Goal: Navigation & Orientation: Find specific page/section

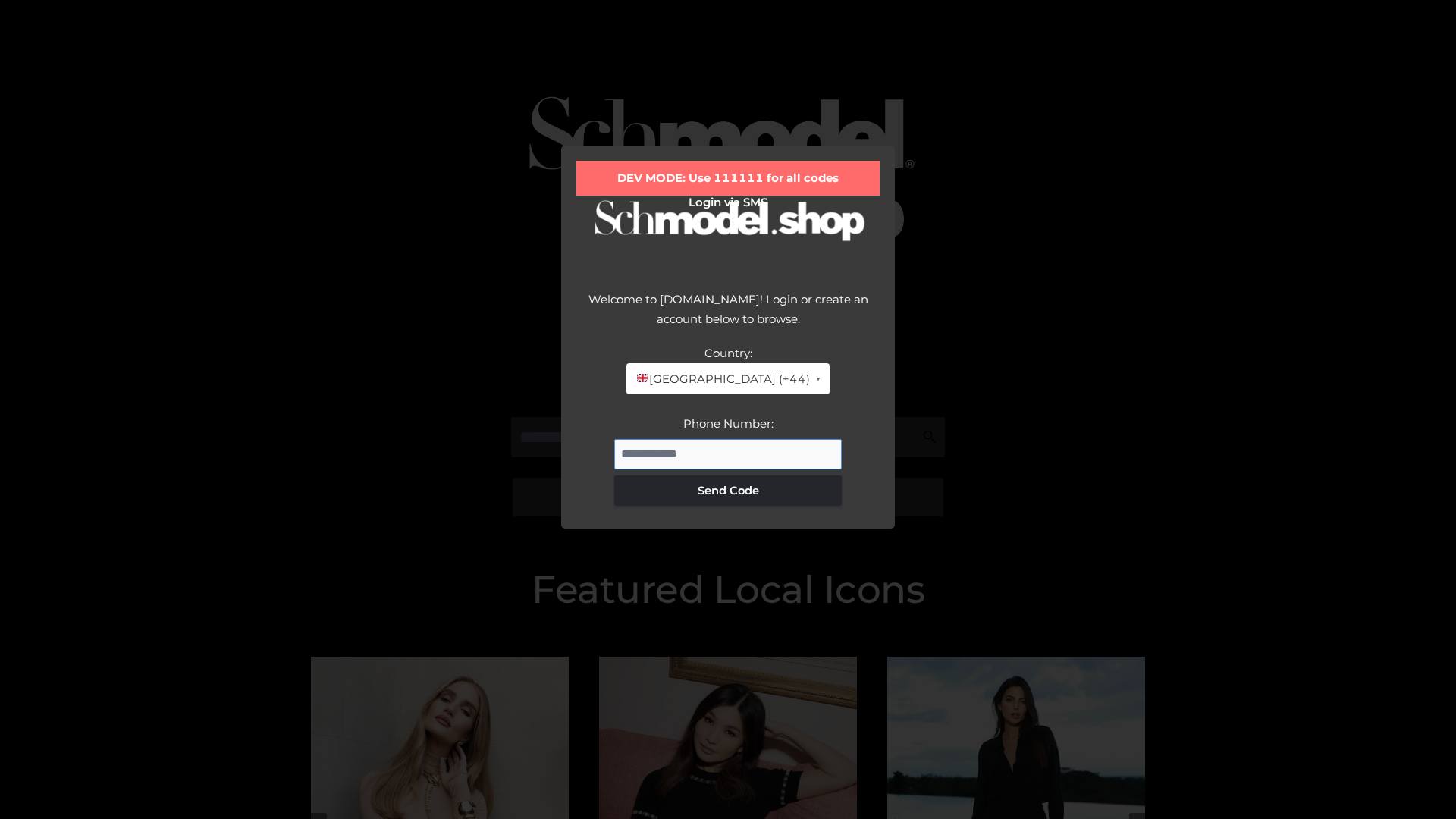
click at [728, 454] on input "Phone Number:" at bounding box center [728, 454] width 228 height 30
type input "**********"
click at [728, 490] on button "Send Code" at bounding box center [728, 490] width 228 height 30
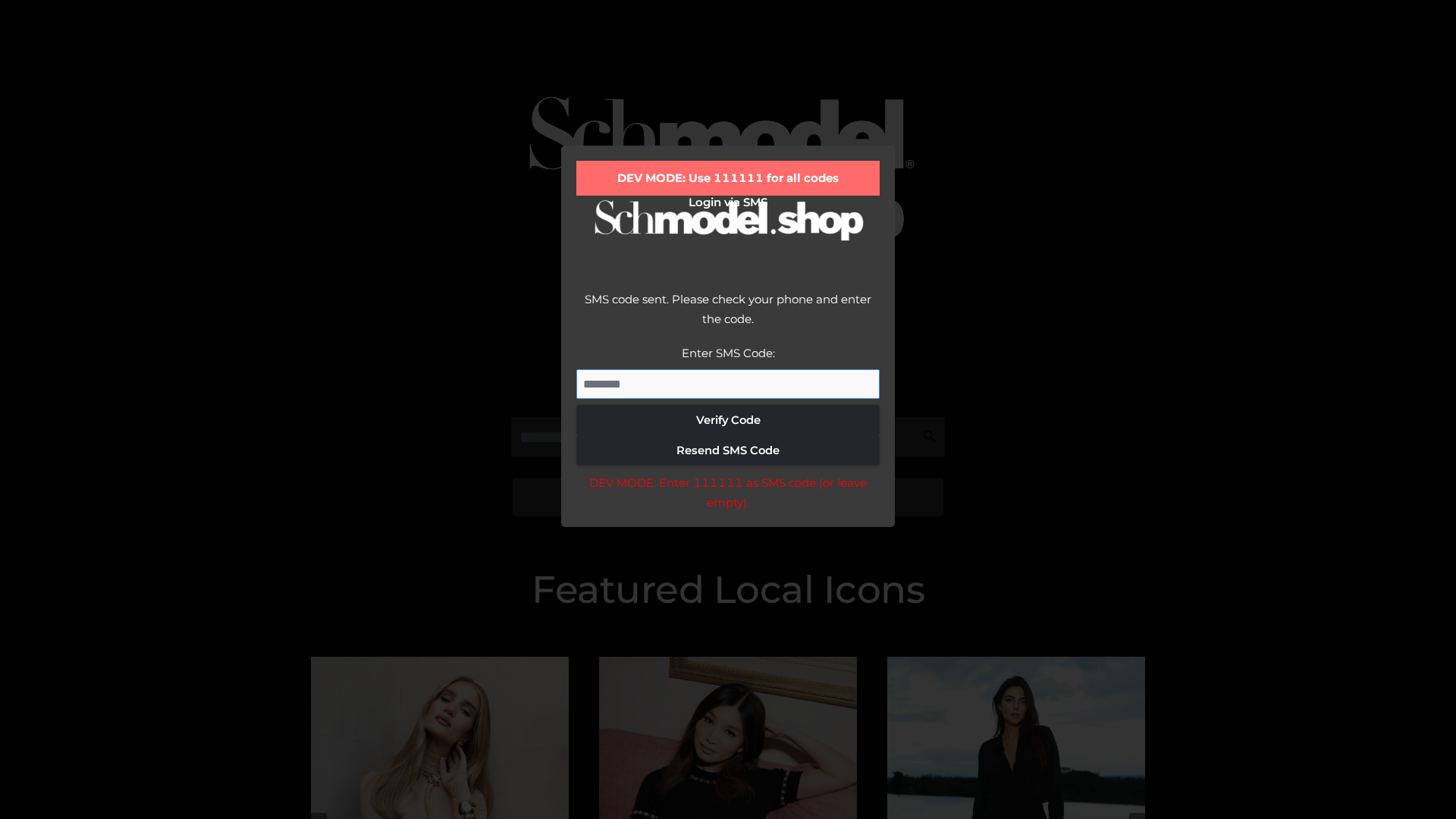
click at [728, 384] on input "Enter SMS Code:" at bounding box center [728, 384] width 303 height 30
type input "******"
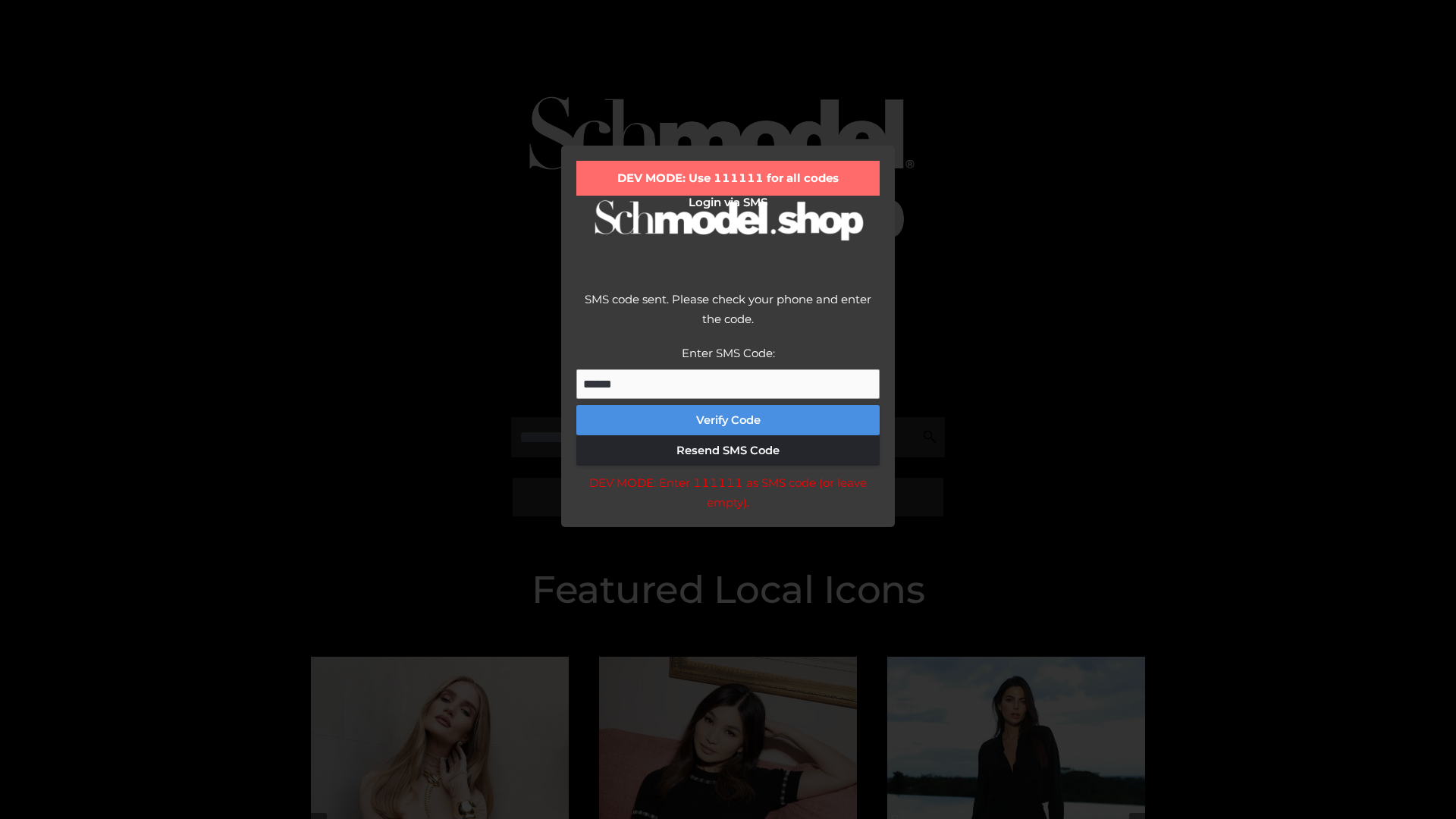
click at [728, 420] on button "Verify Code" at bounding box center [728, 420] width 303 height 30
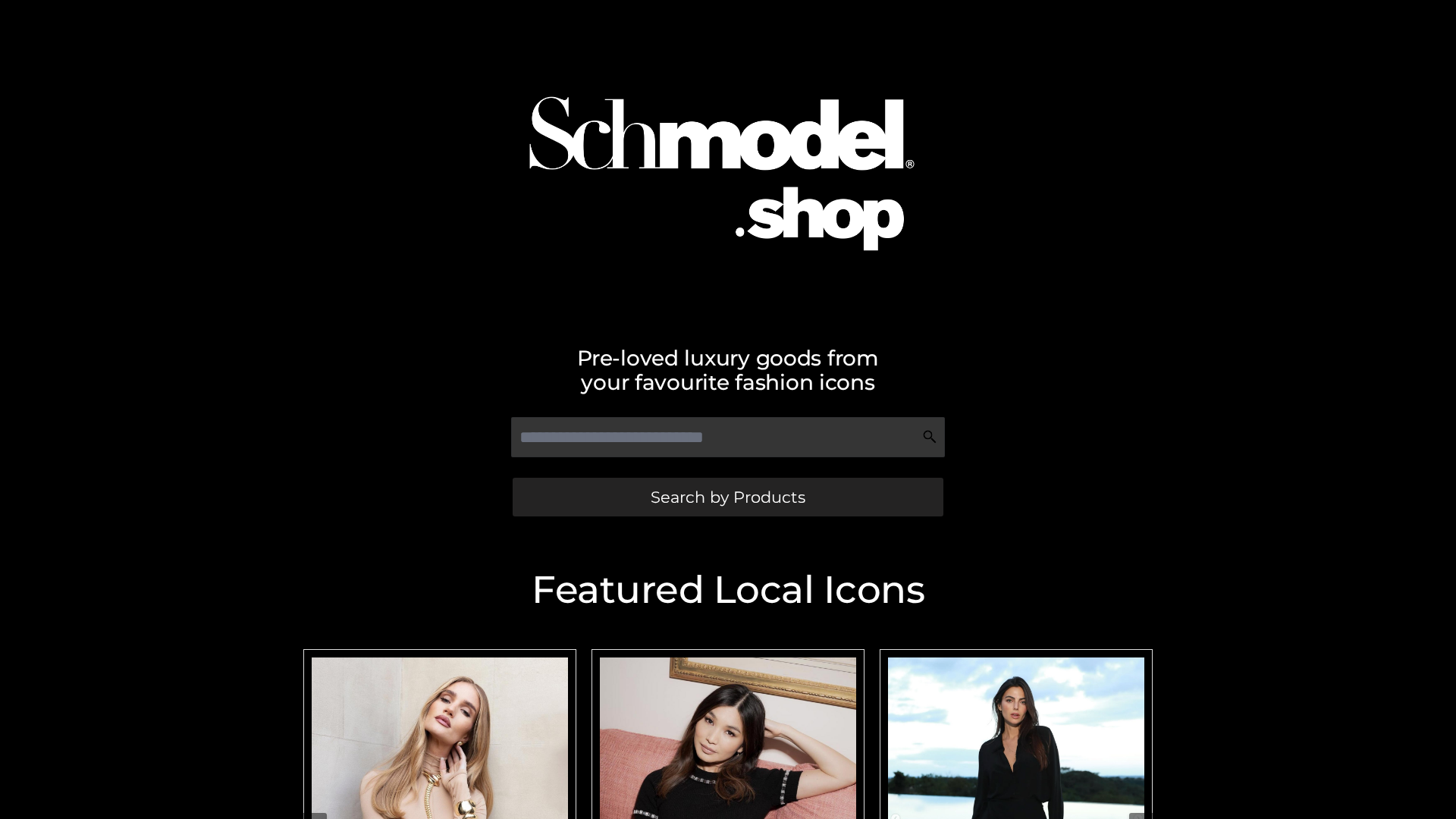
click at [728, 497] on span "Search by Products" at bounding box center [728, 497] width 155 height 16
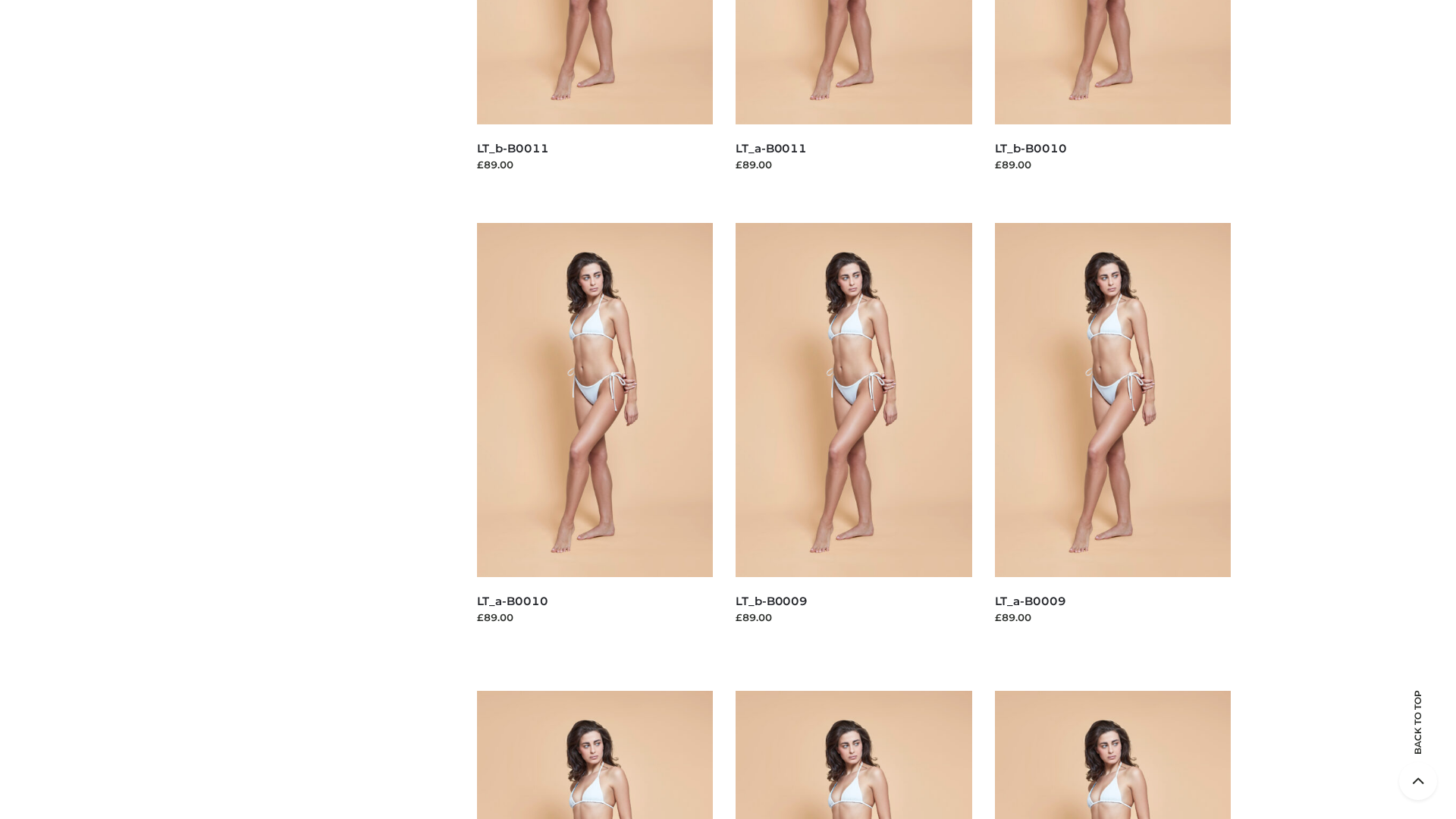
scroll to position [3996, 0]
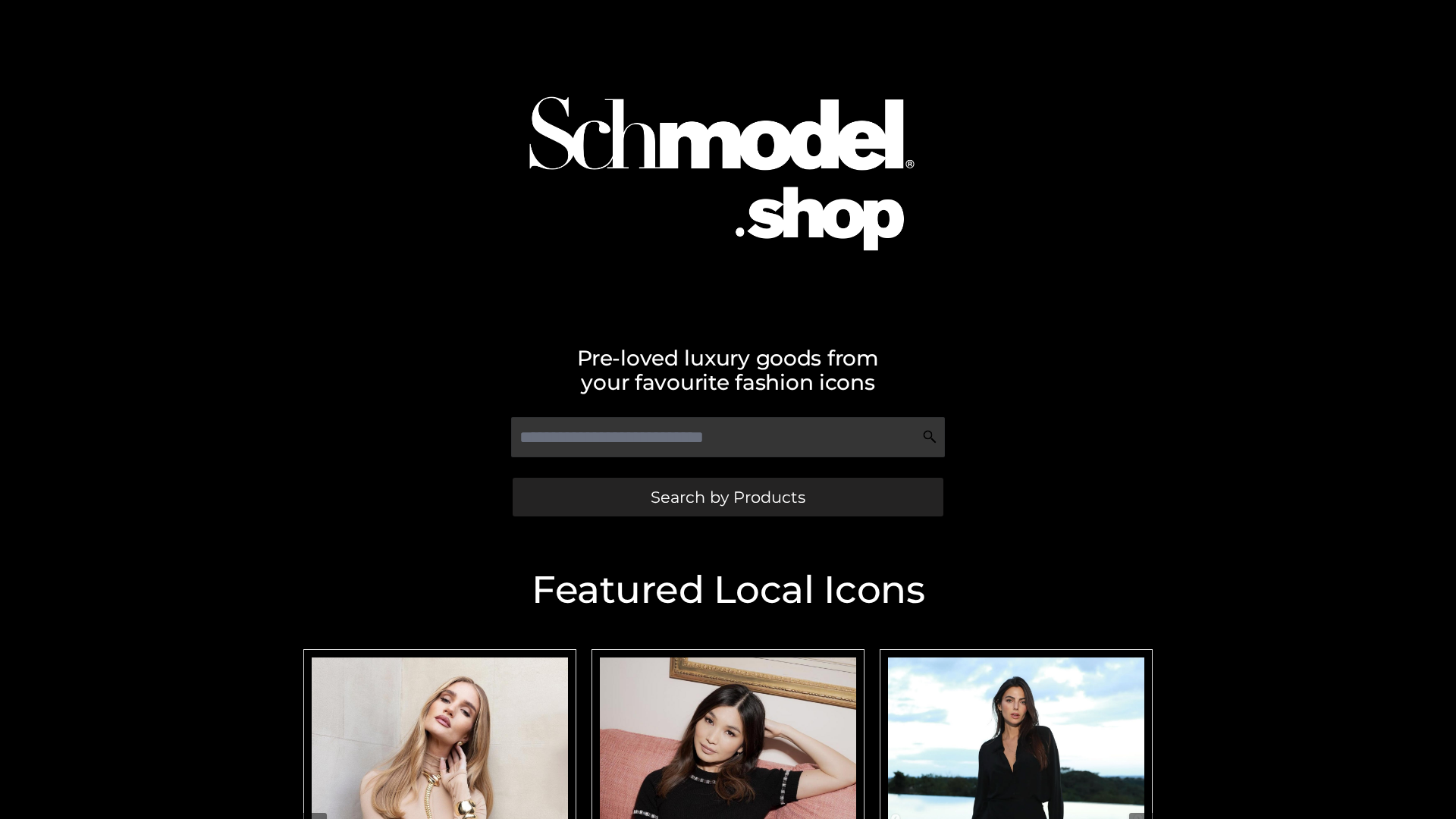
click at [728, 497] on span "Search by Products" at bounding box center [728, 497] width 155 height 16
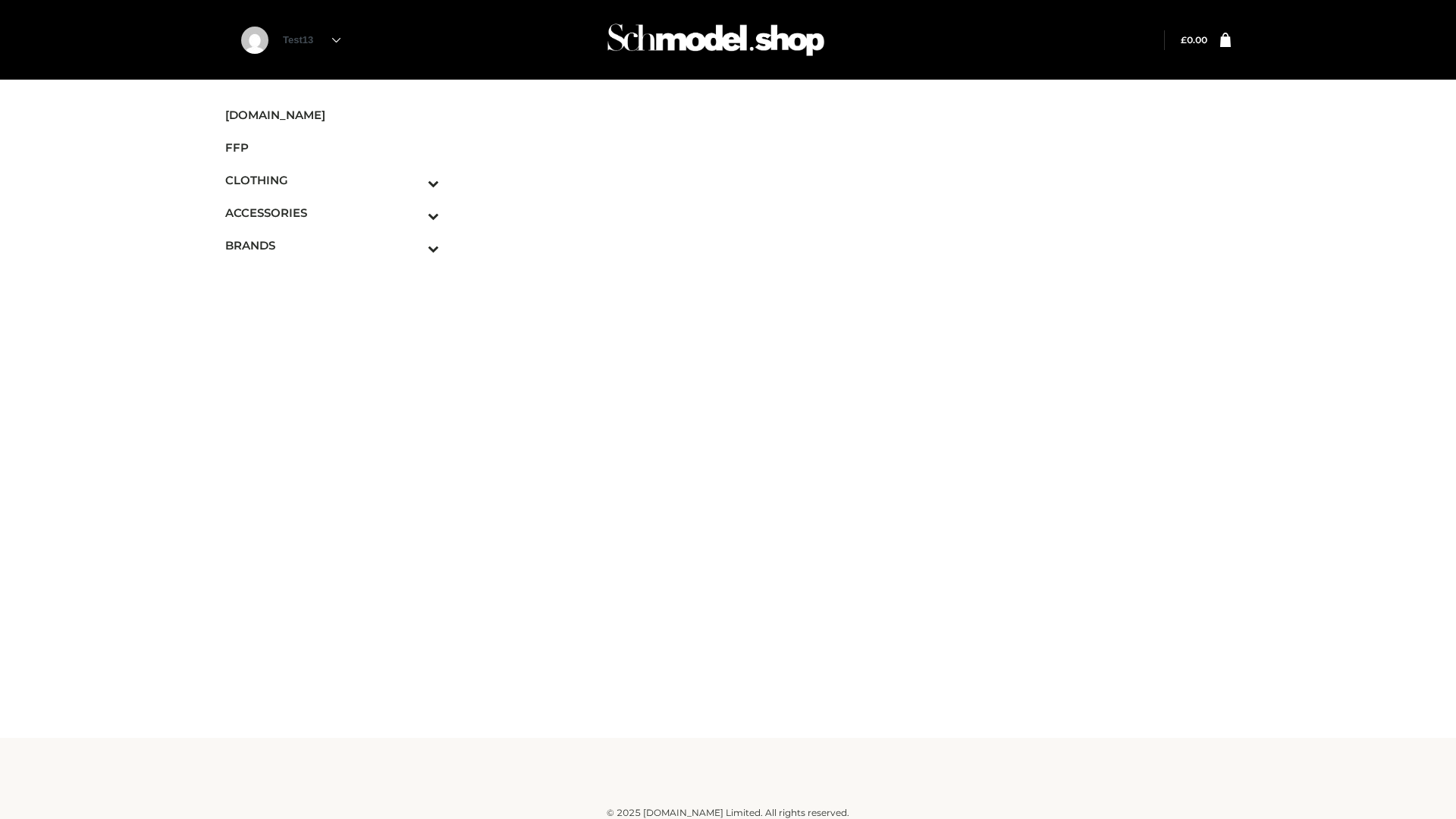
scroll to position [10, 0]
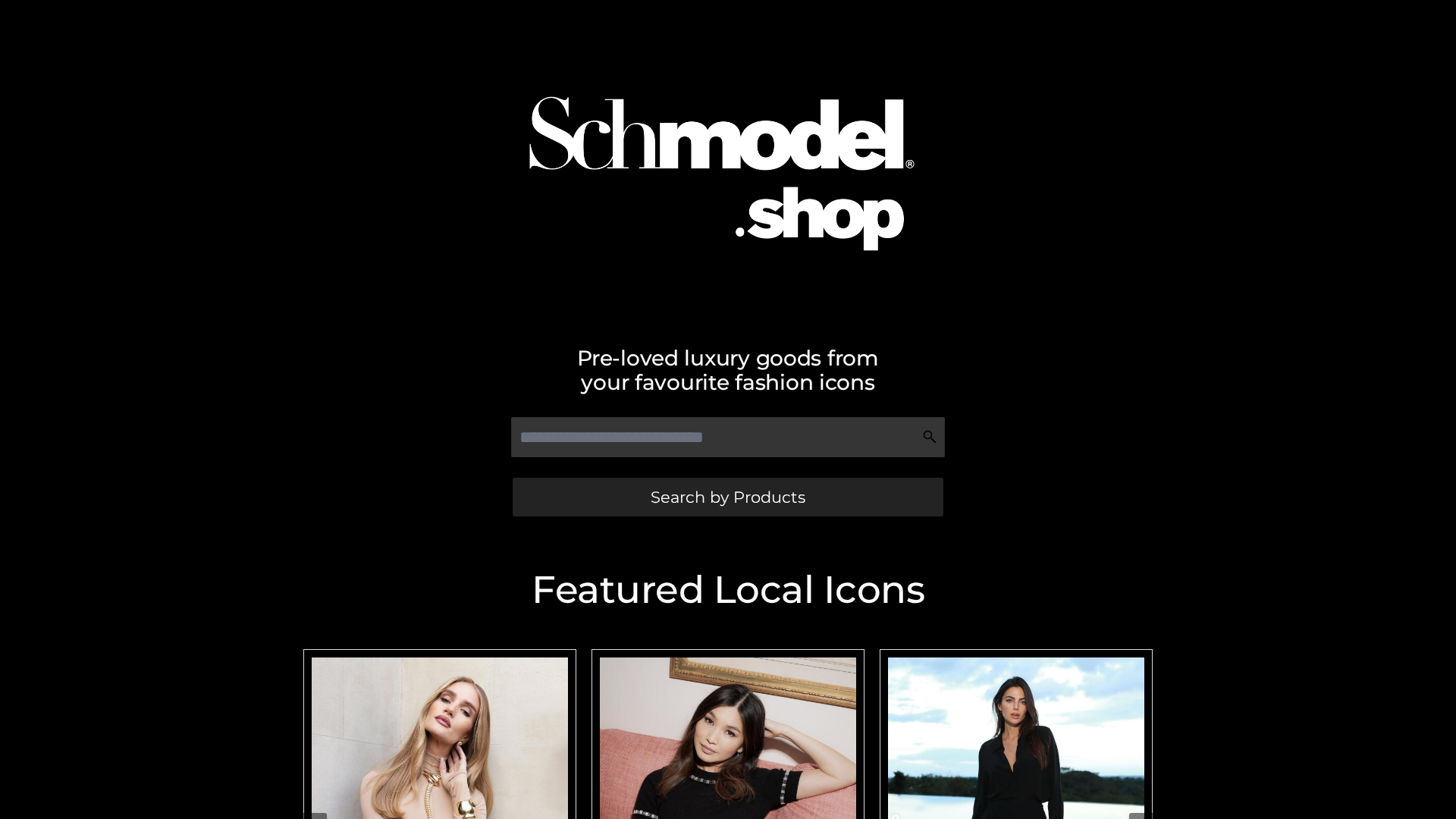
click at [728, 497] on span "Search by Products" at bounding box center [728, 497] width 155 height 16
